Goal: Navigation & Orientation: Find specific page/section

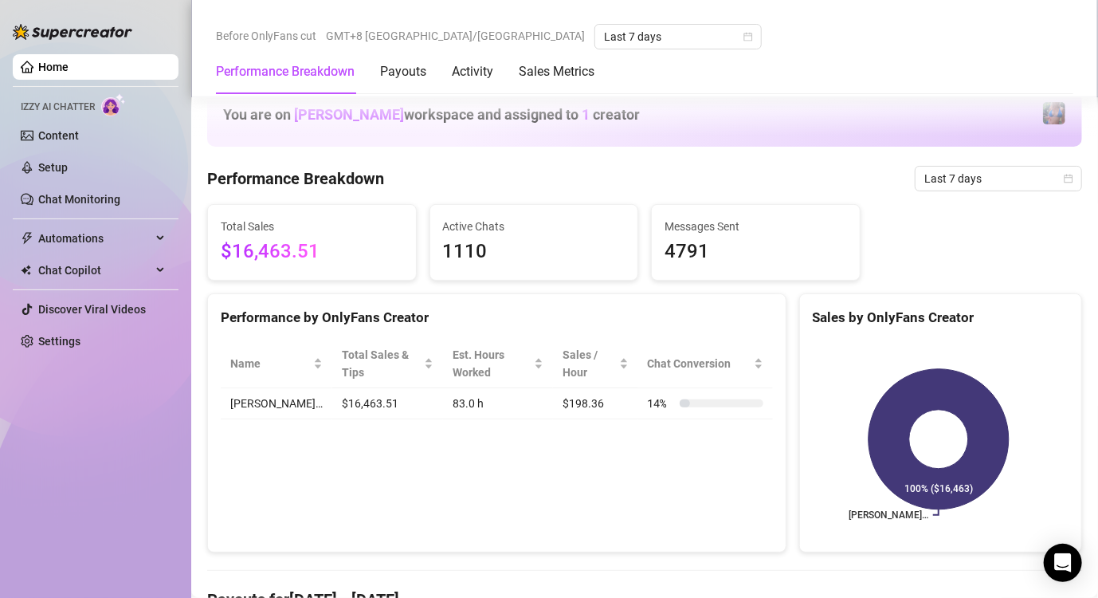
scroll to position [648, 0]
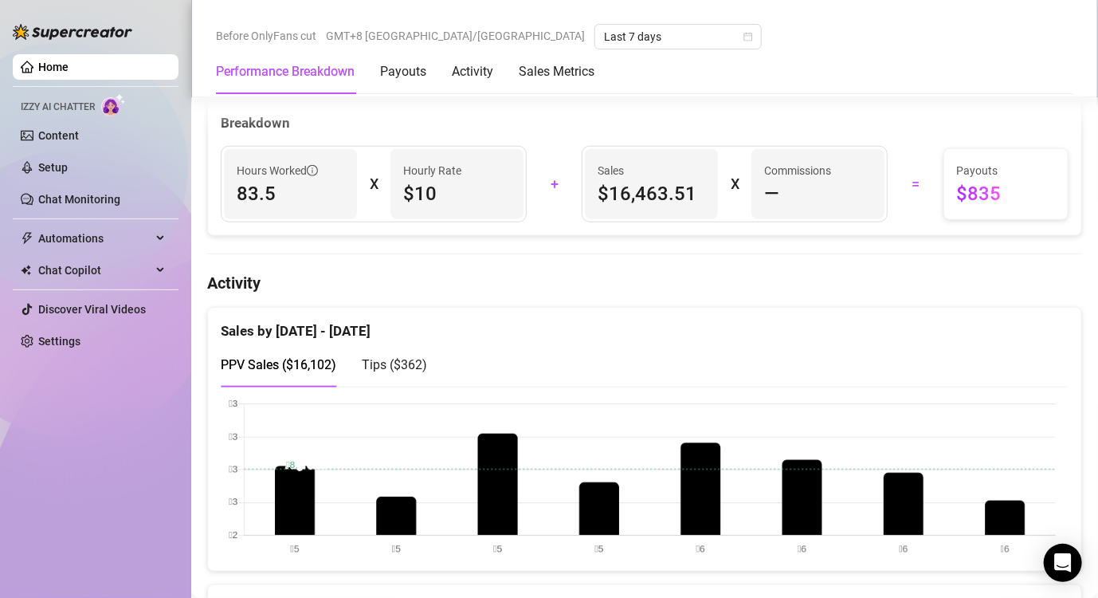
scroll to position [638, 0]
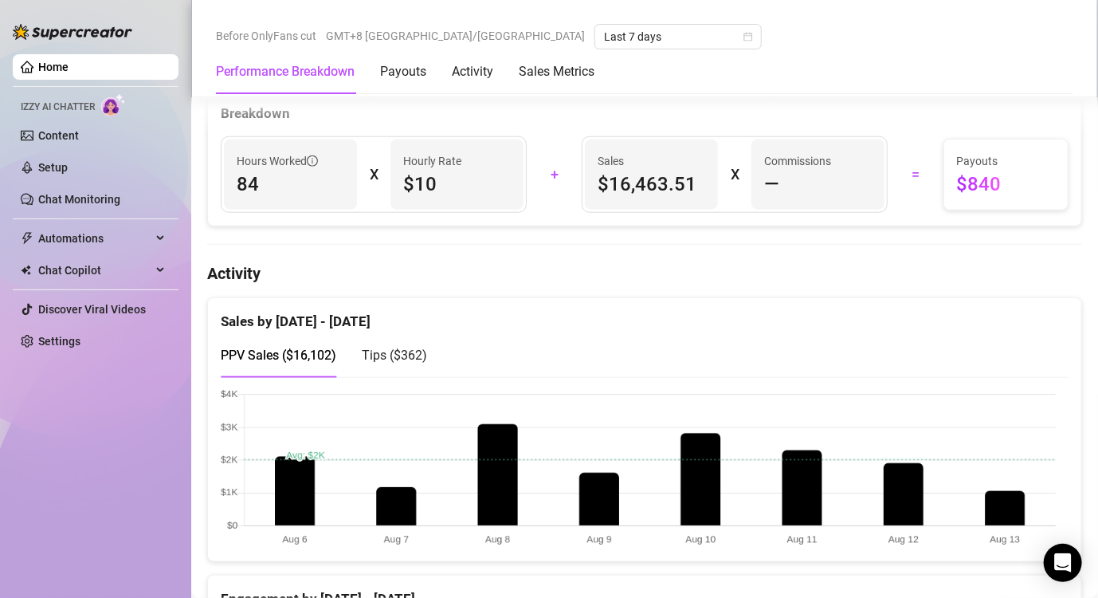
scroll to position [717, 0]
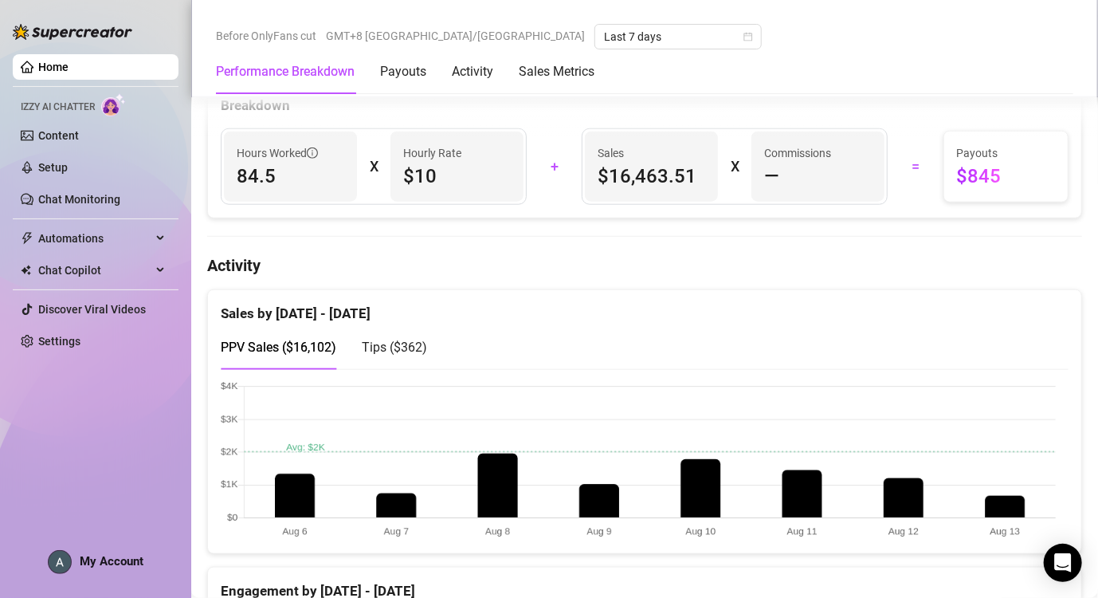
scroll to position [597, 0]
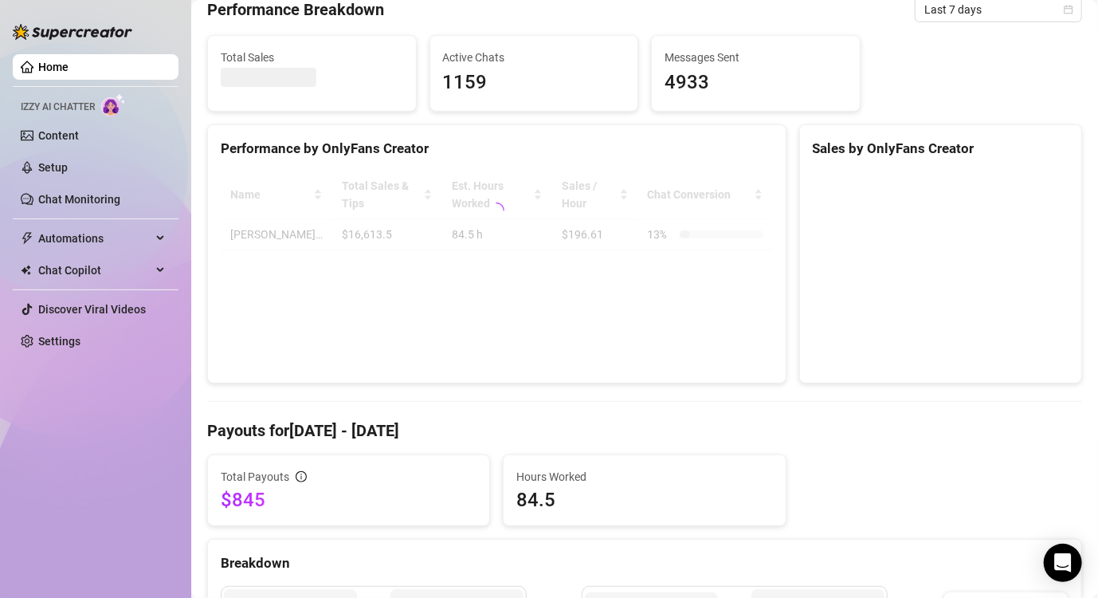
scroll to position [797, 0]
